Goal: Task Accomplishment & Management: Manage account settings

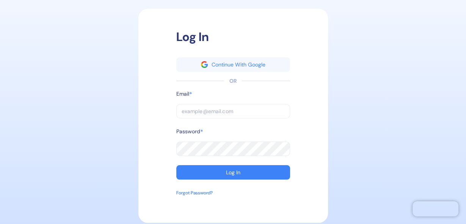
click at [202, 109] on input "text" at bounding box center [233, 111] width 114 height 14
type input "[PERSON_NAME][EMAIL_ADDRESS][DOMAIN_NAME]"
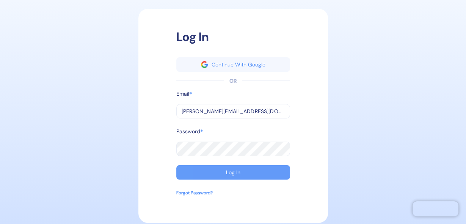
click at [228, 173] on div "Log In" at bounding box center [233, 172] width 14 height 5
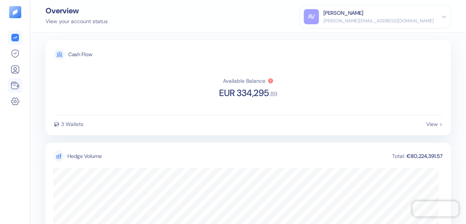
click at [15, 82] on icon at bounding box center [13, 83] width 5 height 3
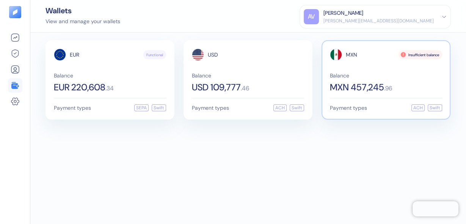
click at [345, 80] on div "Balance MXN 457,245 . 96" at bounding box center [386, 82] width 112 height 19
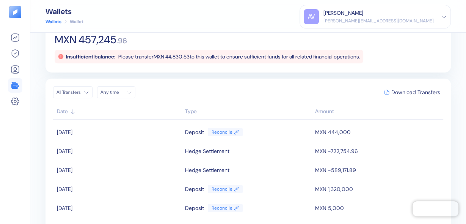
scroll to position [61, 0]
